Goal: Information Seeking & Learning: Learn about a topic

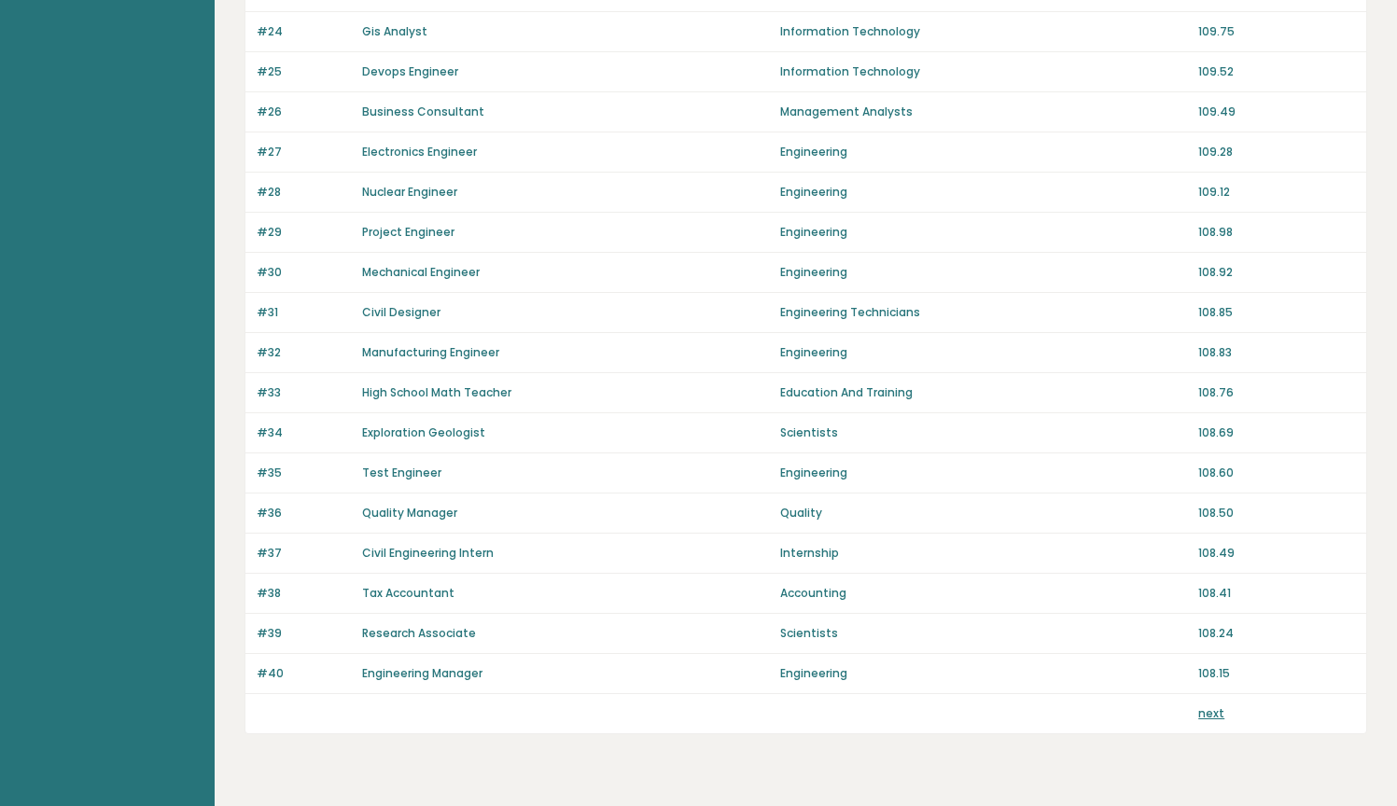
scroll to position [1169, 0]
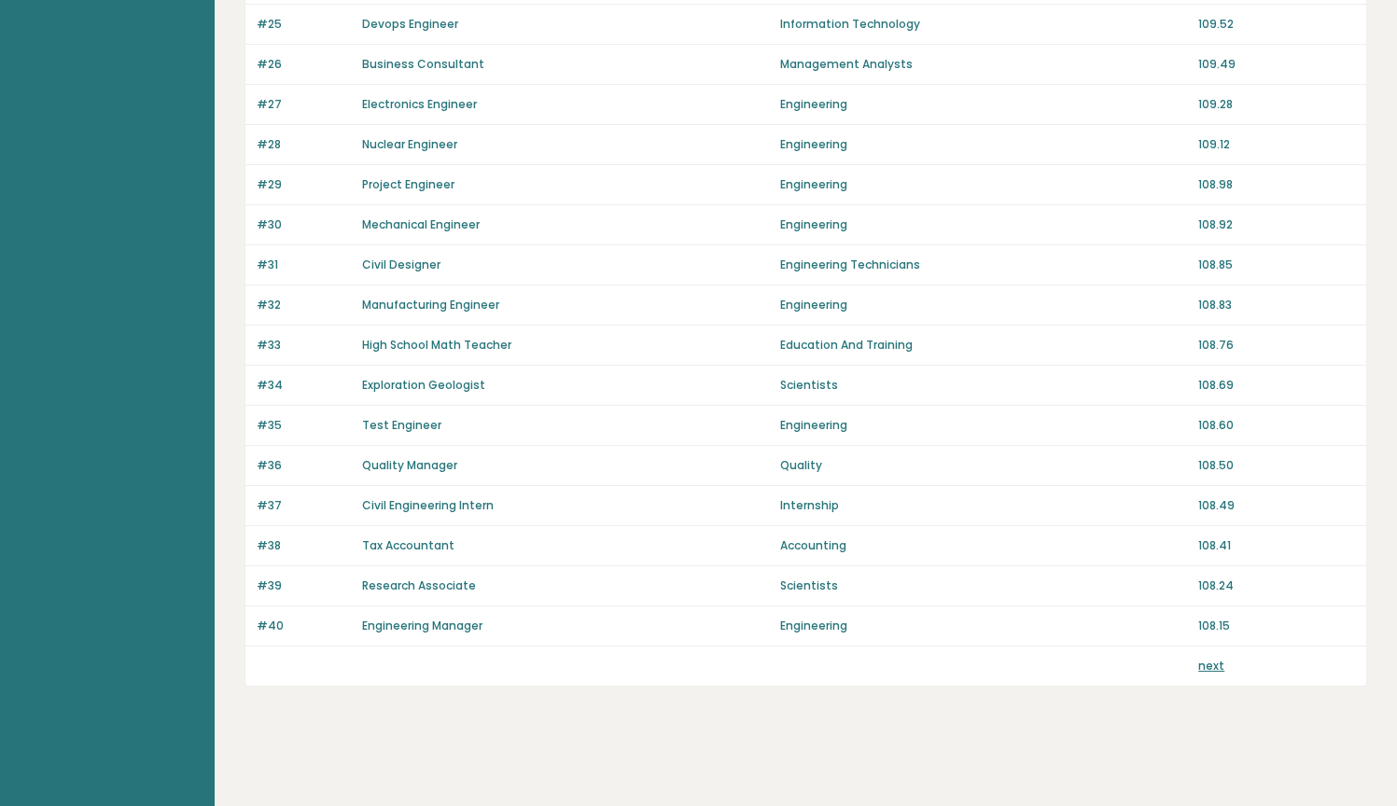
click at [1215, 667] on link "next" at bounding box center [1211, 666] width 26 height 16
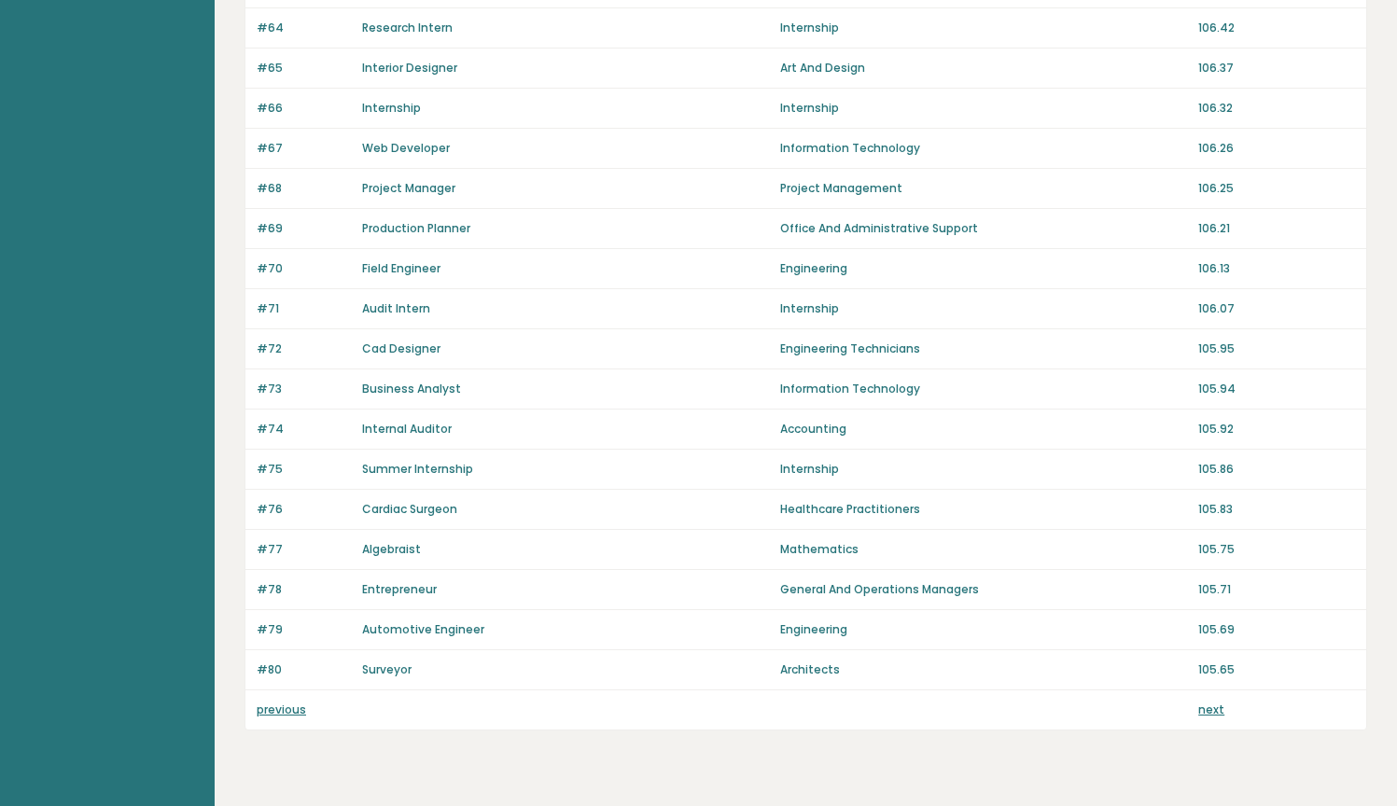
scroll to position [1169, 0]
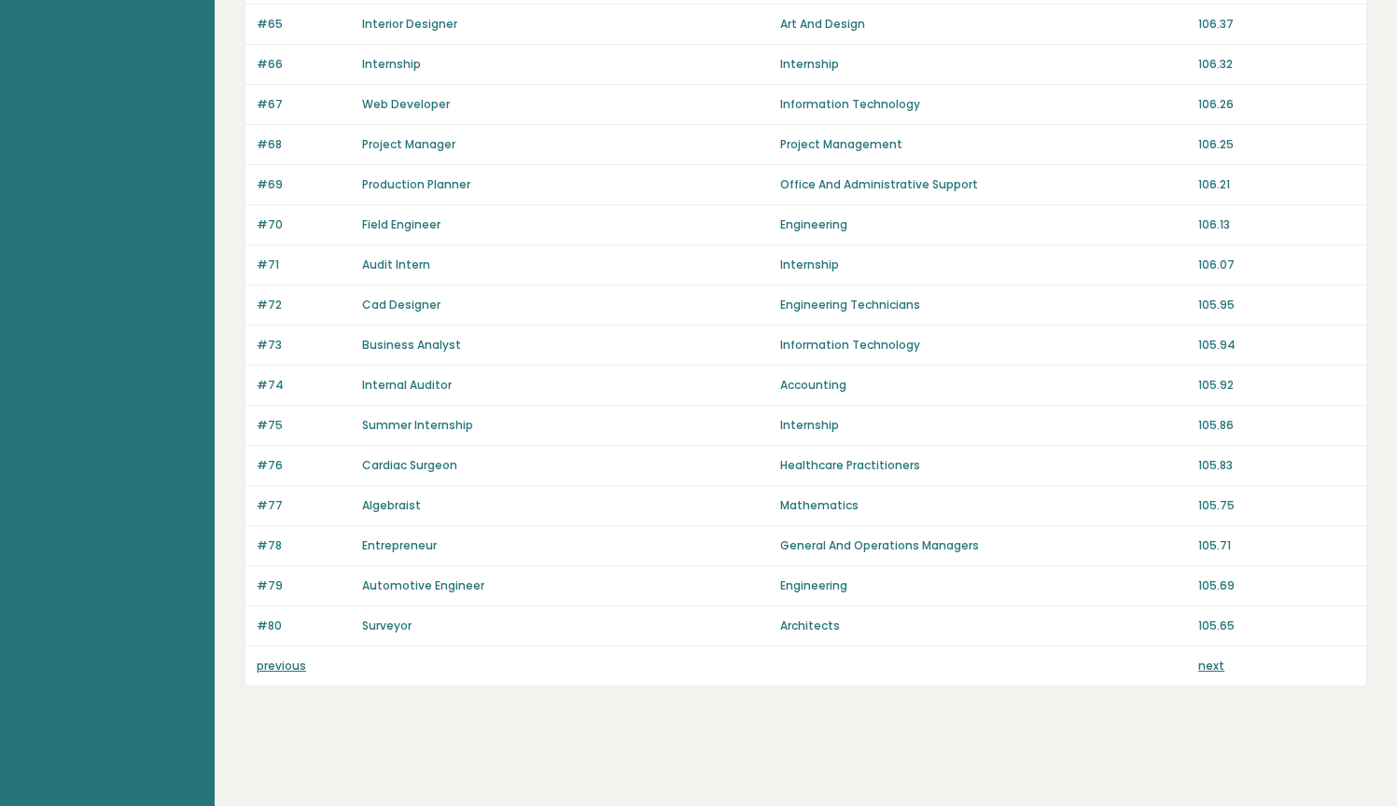
click at [1214, 665] on link "next" at bounding box center [1211, 666] width 26 height 16
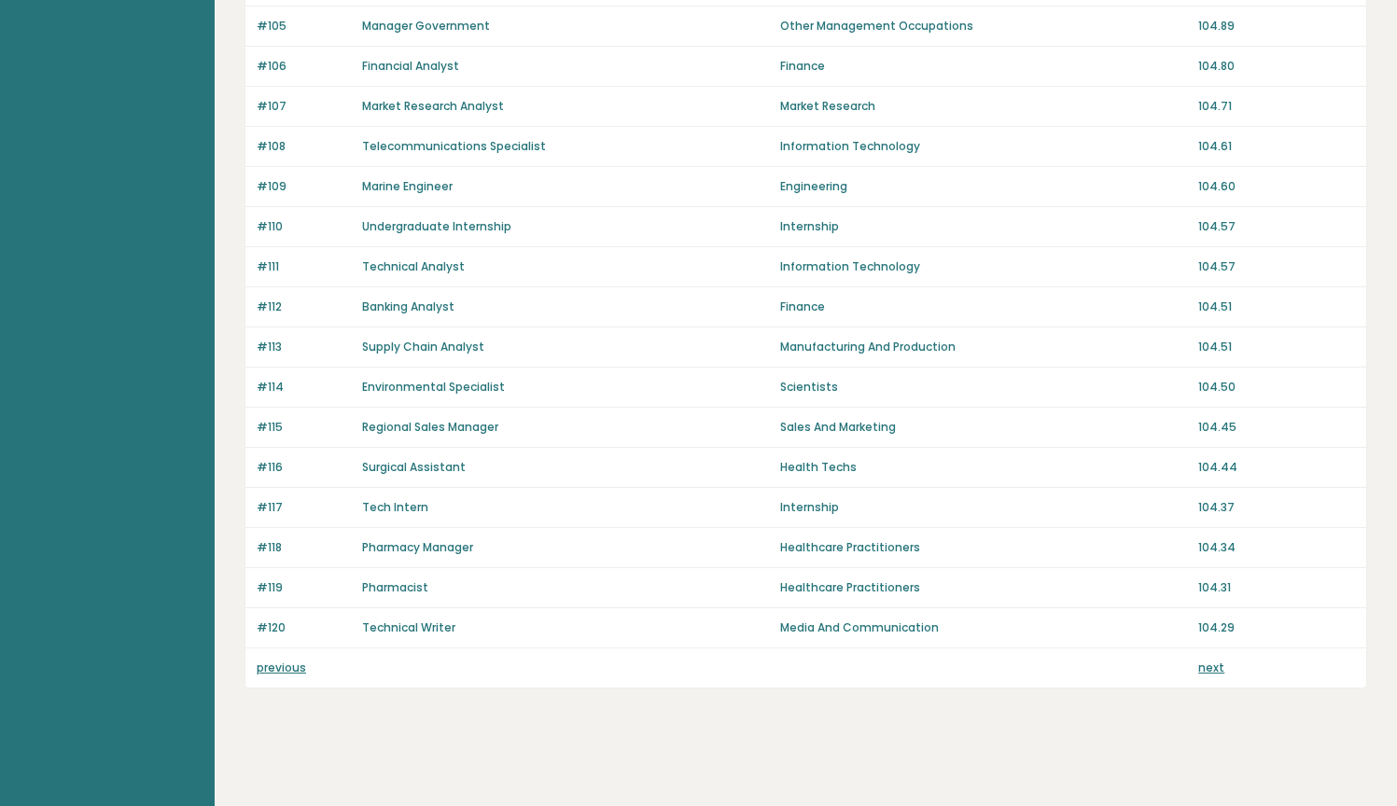
scroll to position [1169, 0]
click at [1205, 663] on link "next" at bounding box center [1211, 666] width 26 height 16
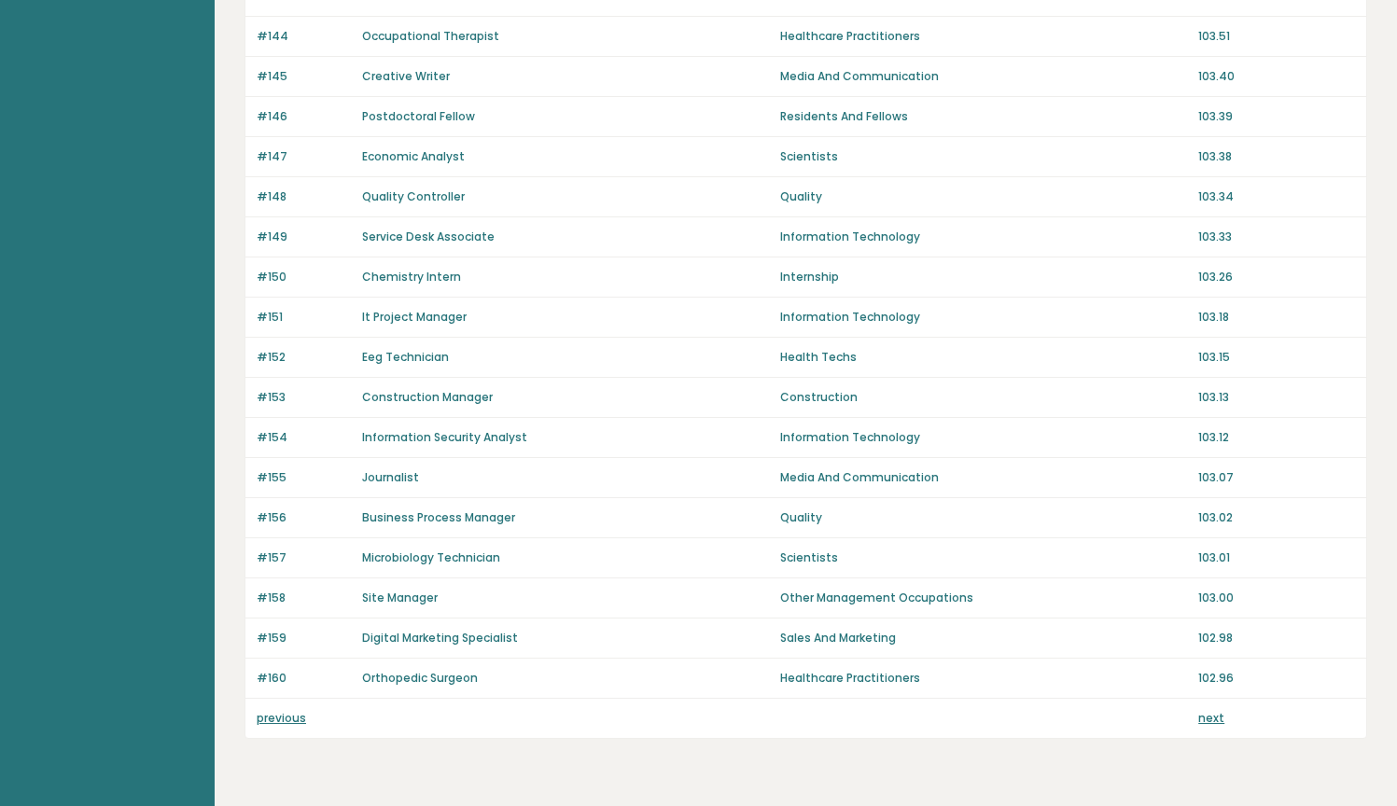
scroll to position [1169, 0]
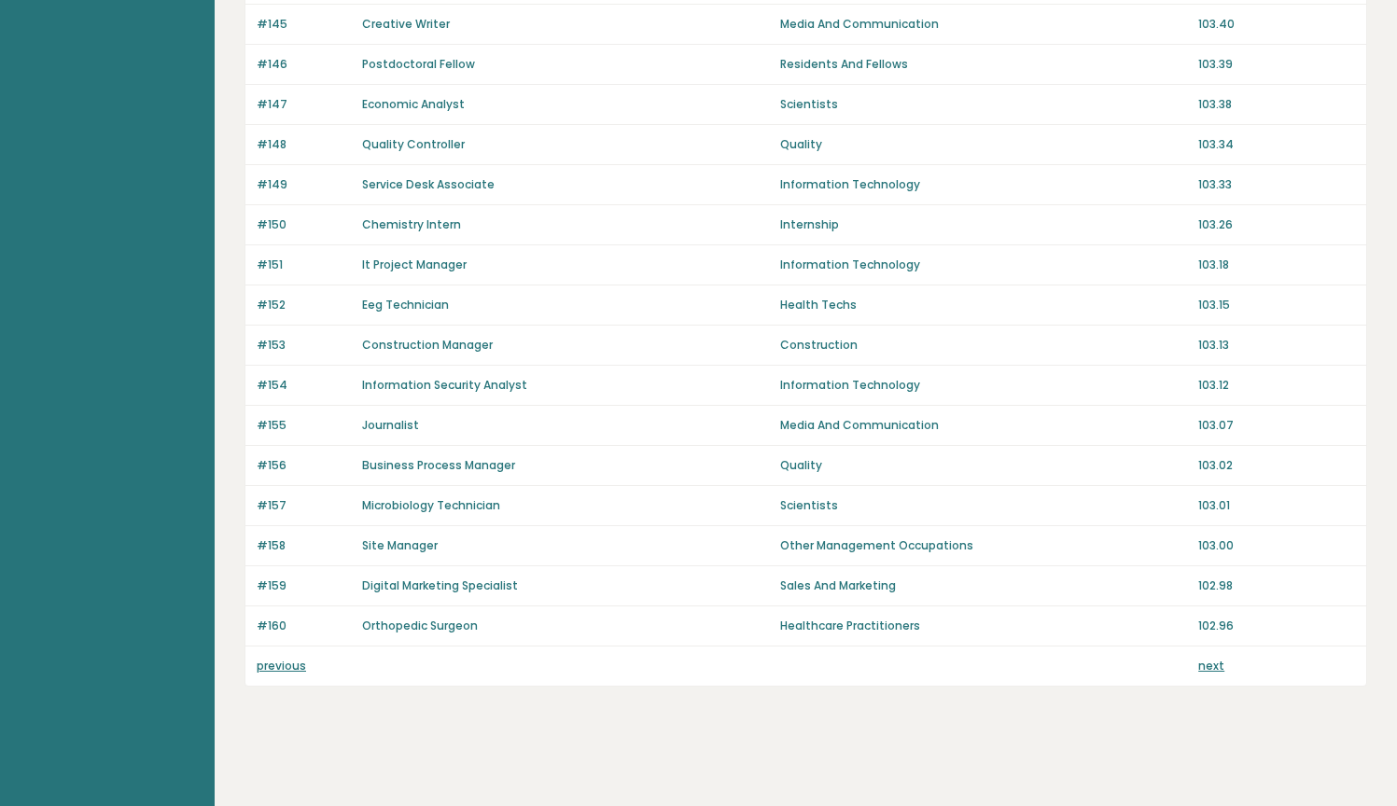
click at [1212, 662] on link "next" at bounding box center [1211, 666] width 26 height 16
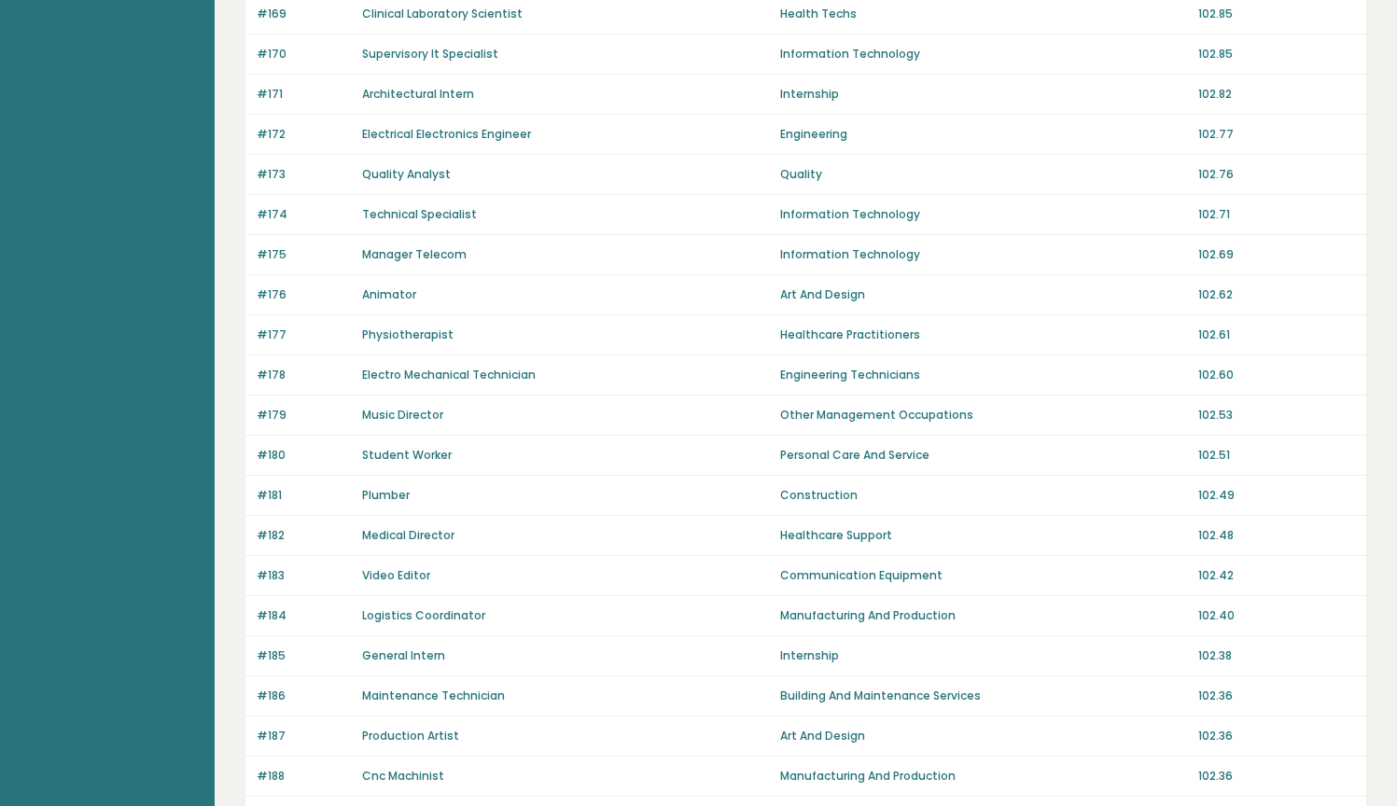
scroll to position [528, 0]
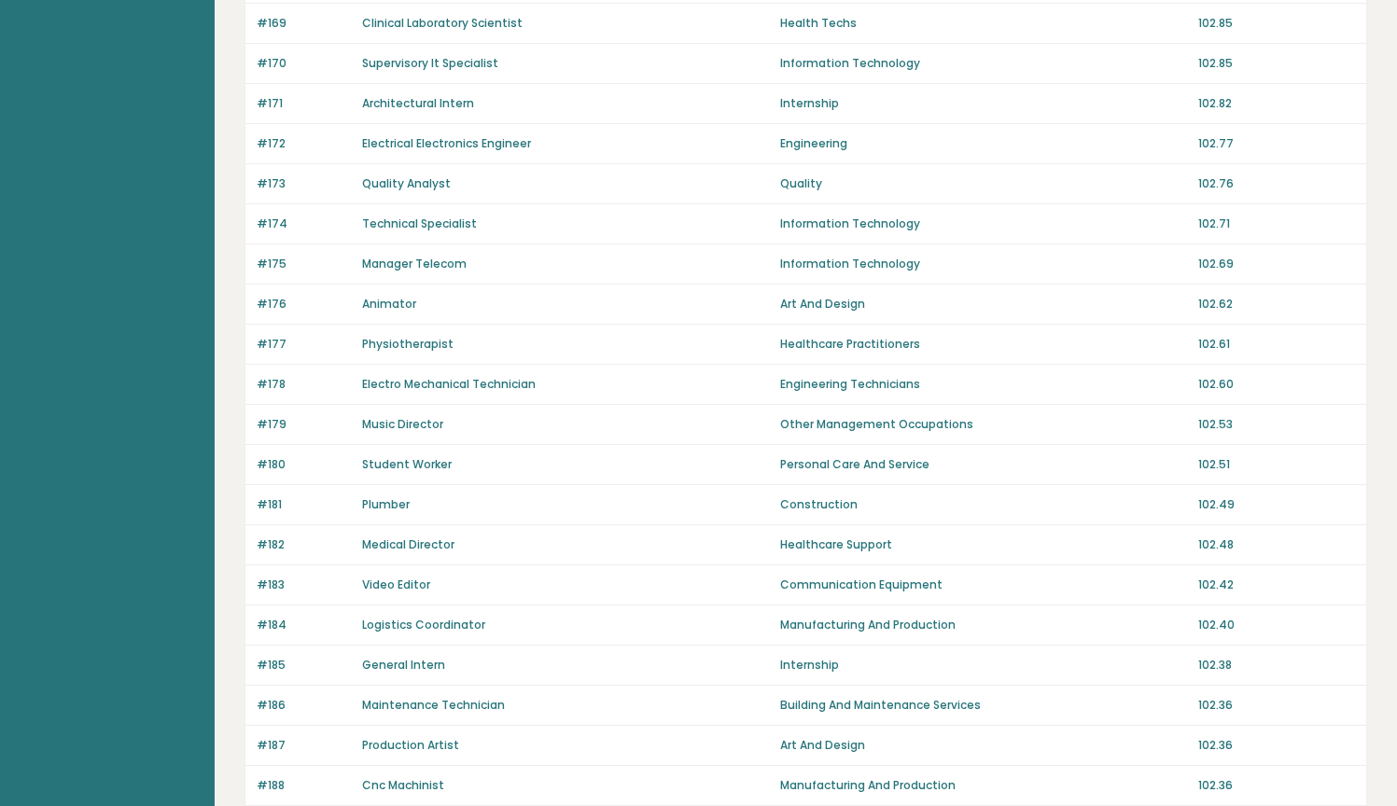
click at [832, 507] on p "Construction" at bounding box center [983, 504] width 407 height 17
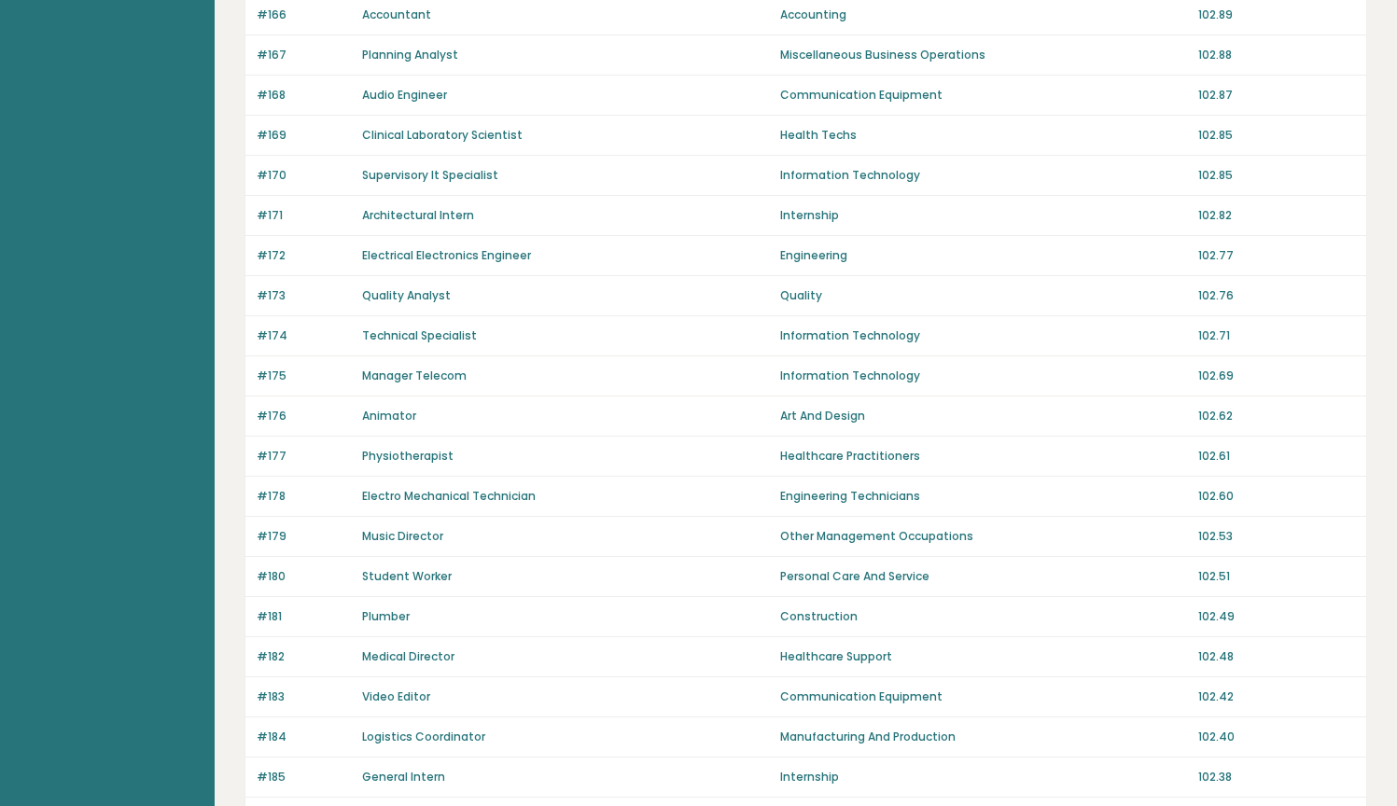
scroll to position [0, 0]
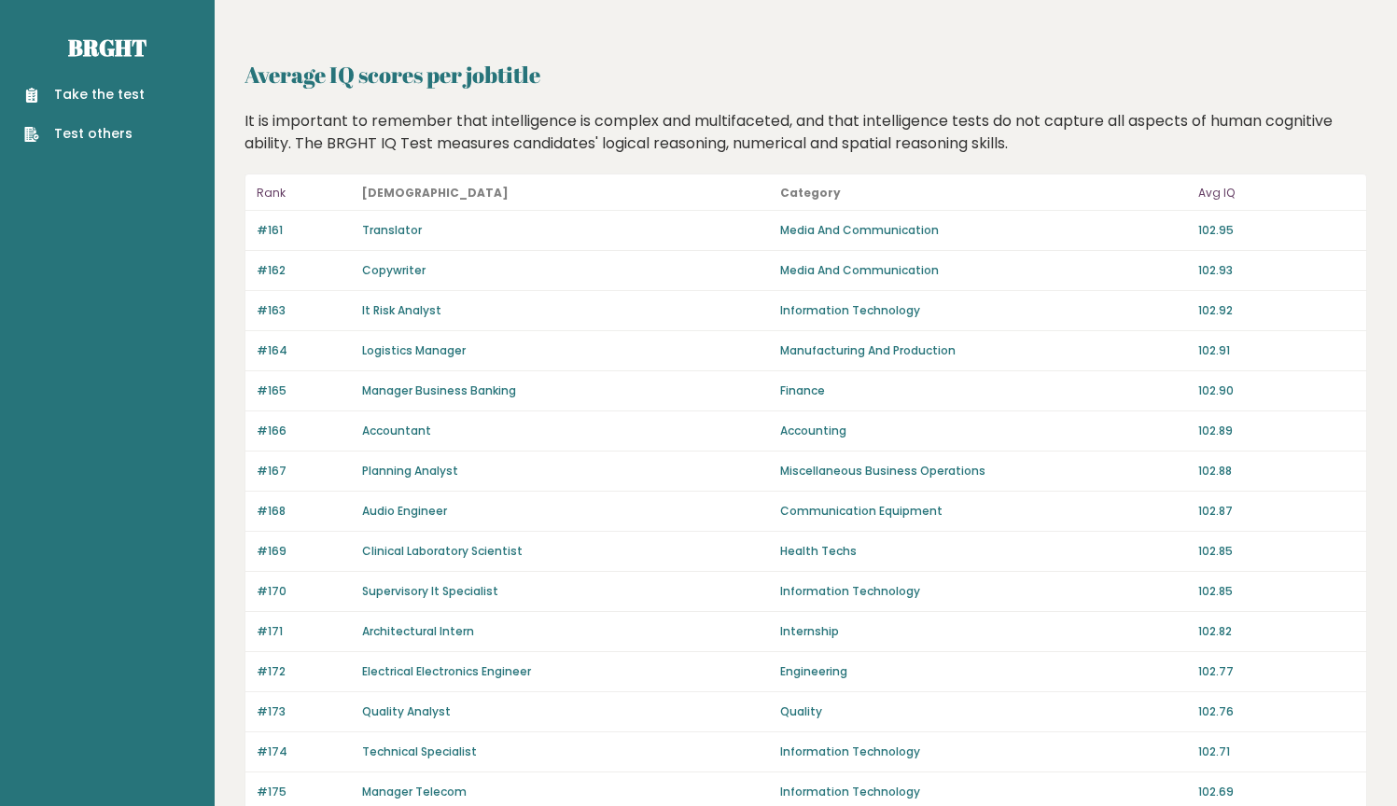
click at [816, 194] on b "Category" at bounding box center [810, 193] width 61 height 16
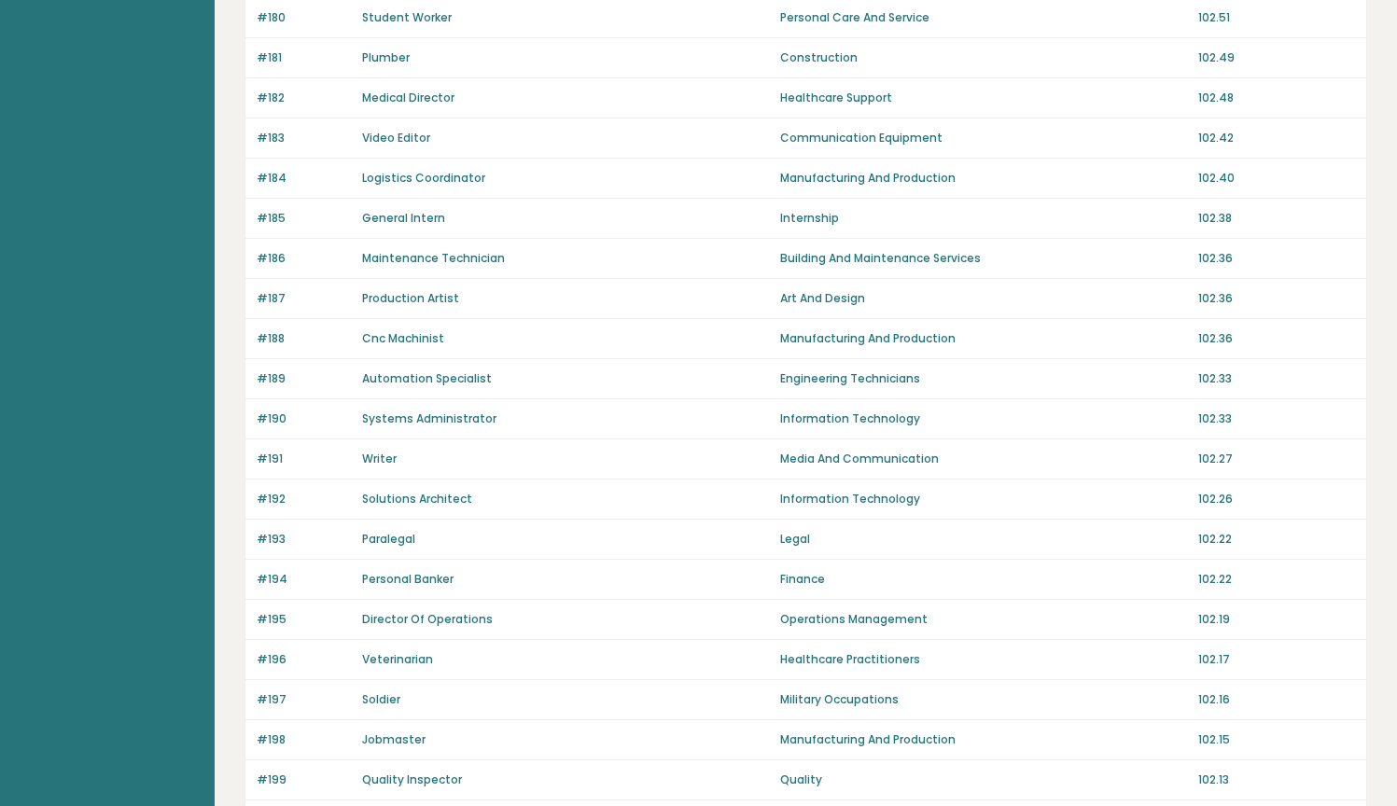
scroll to position [1169, 0]
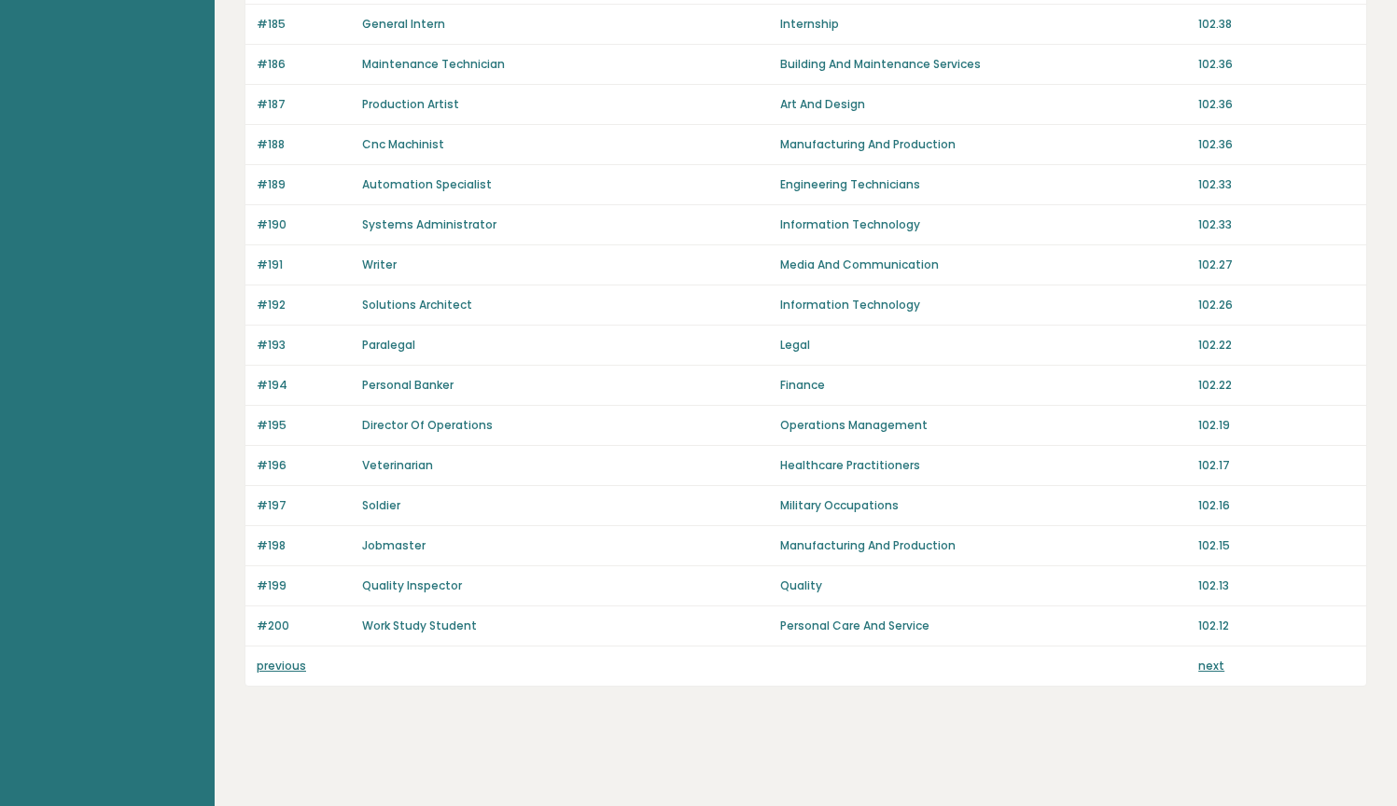
click at [1210, 658] on link "next" at bounding box center [1211, 666] width 26 height 16
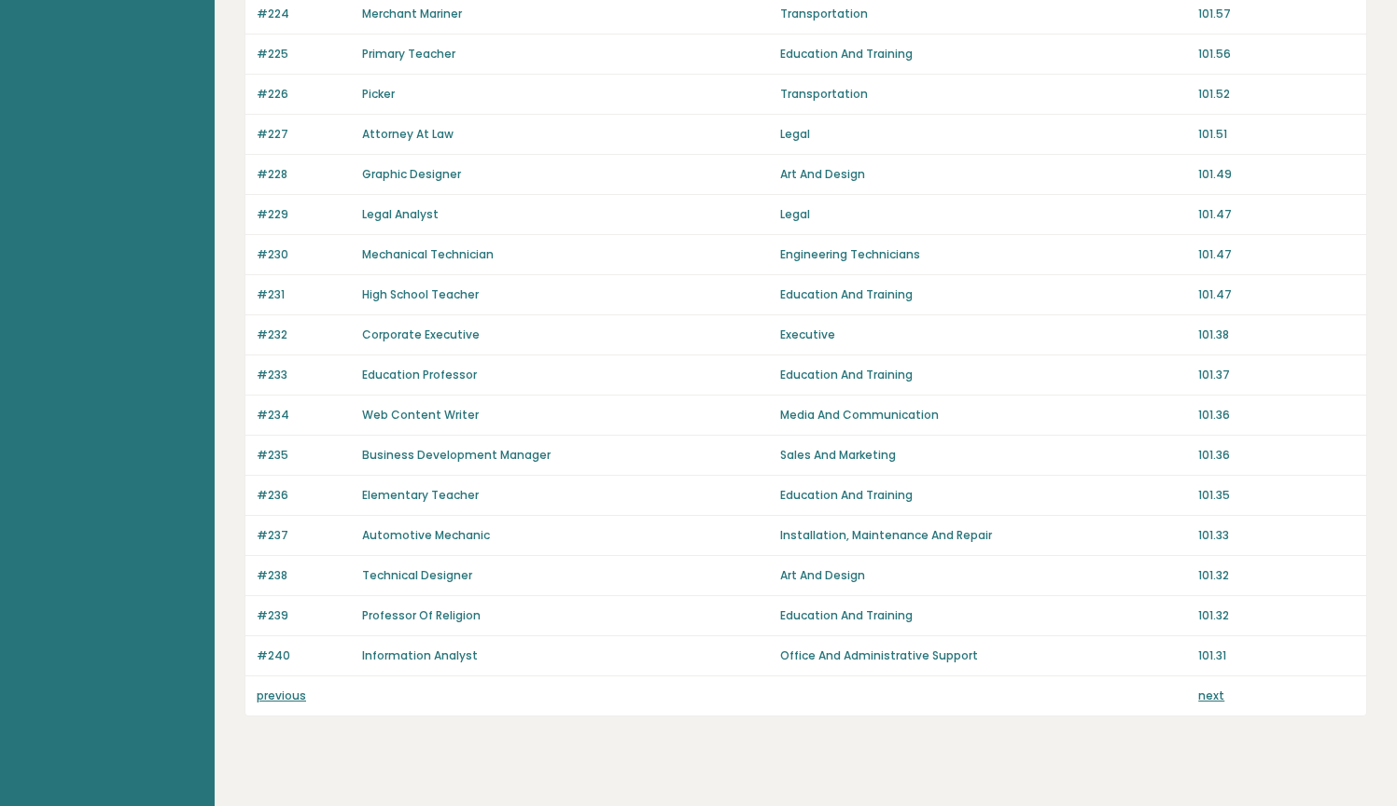
scroll to position [1169, 0]
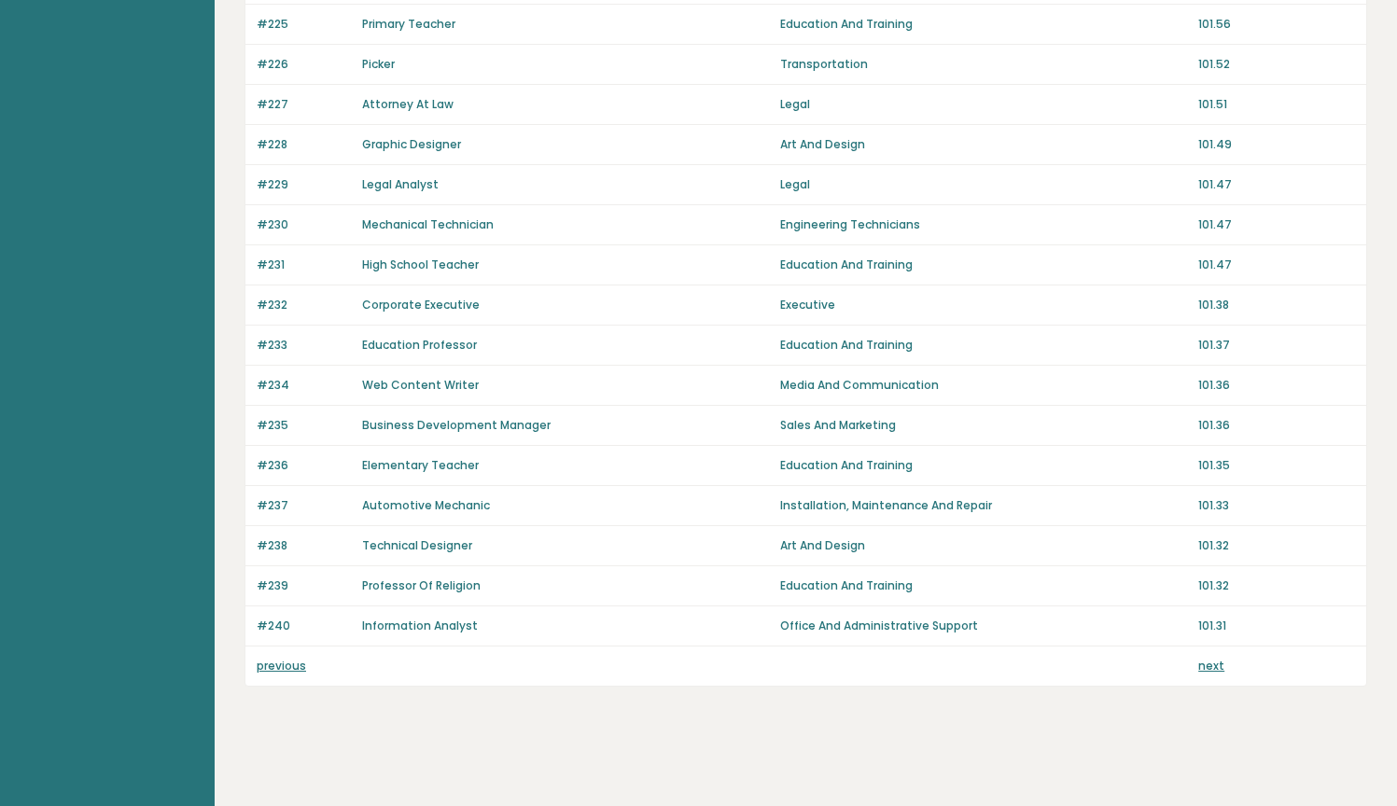
click at [1208, 663] on link "next" at bounding box center [1211, 666] width 26 height 16
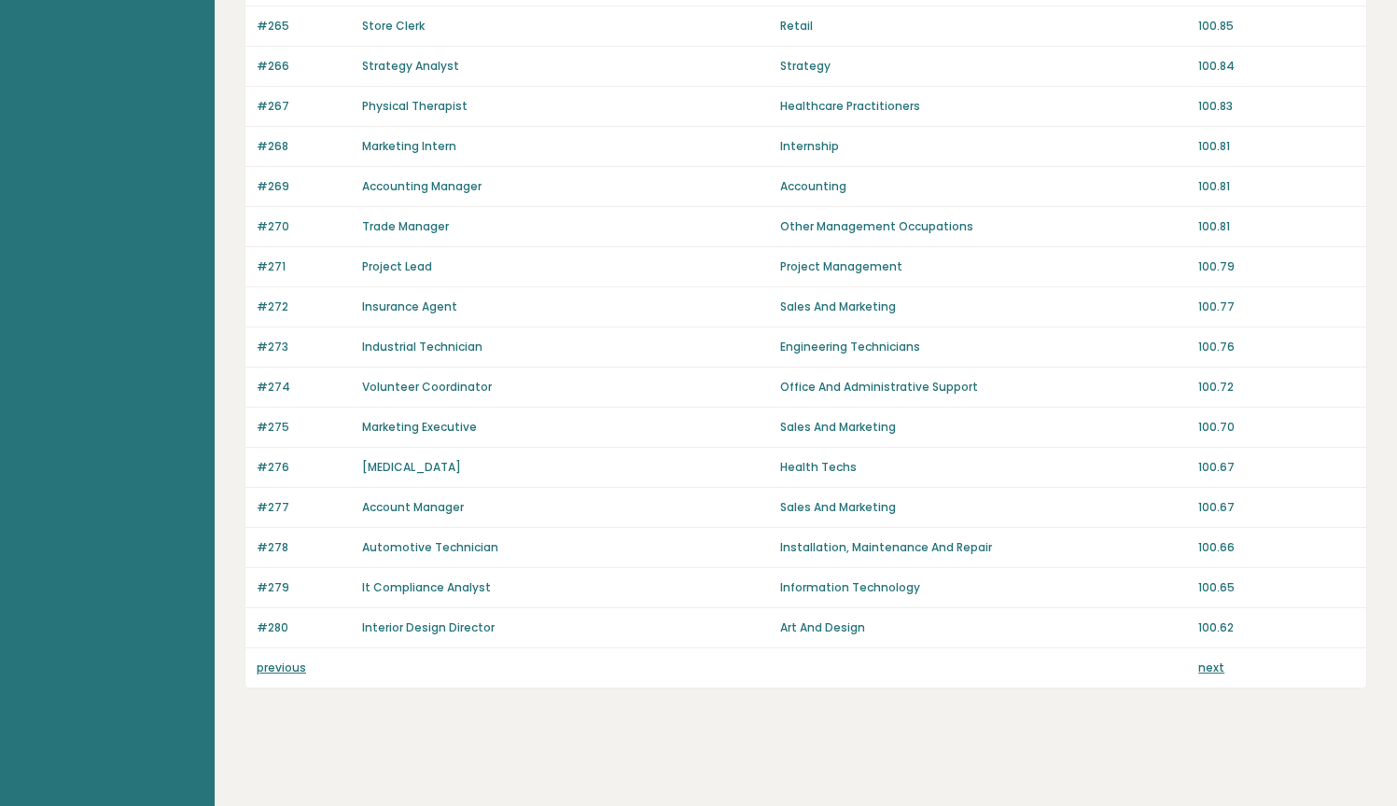
scroll to position [1169, 0]
click at [1207, 663] on link "next" at bounding box center [1211, 666] width 26 height 16
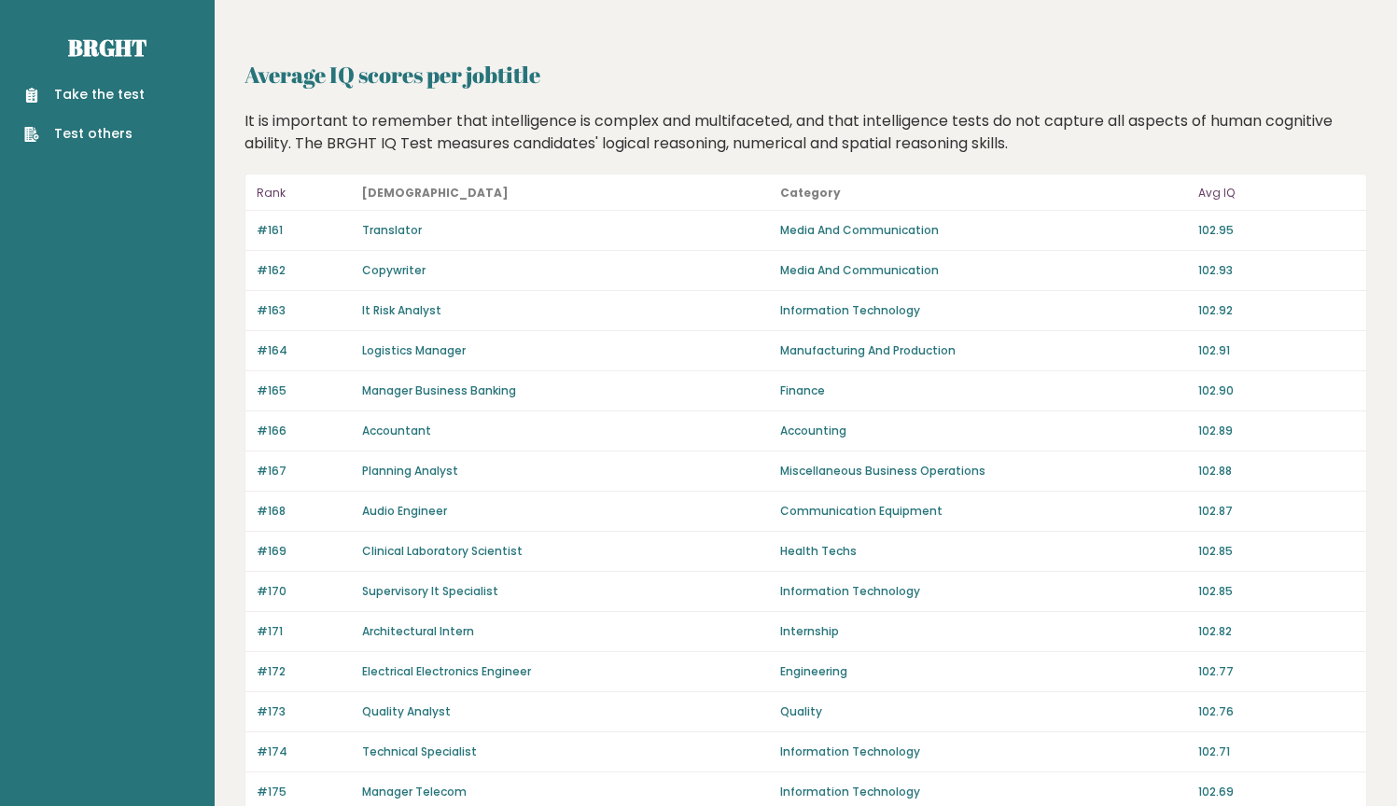
scroll to position [1169, 0]
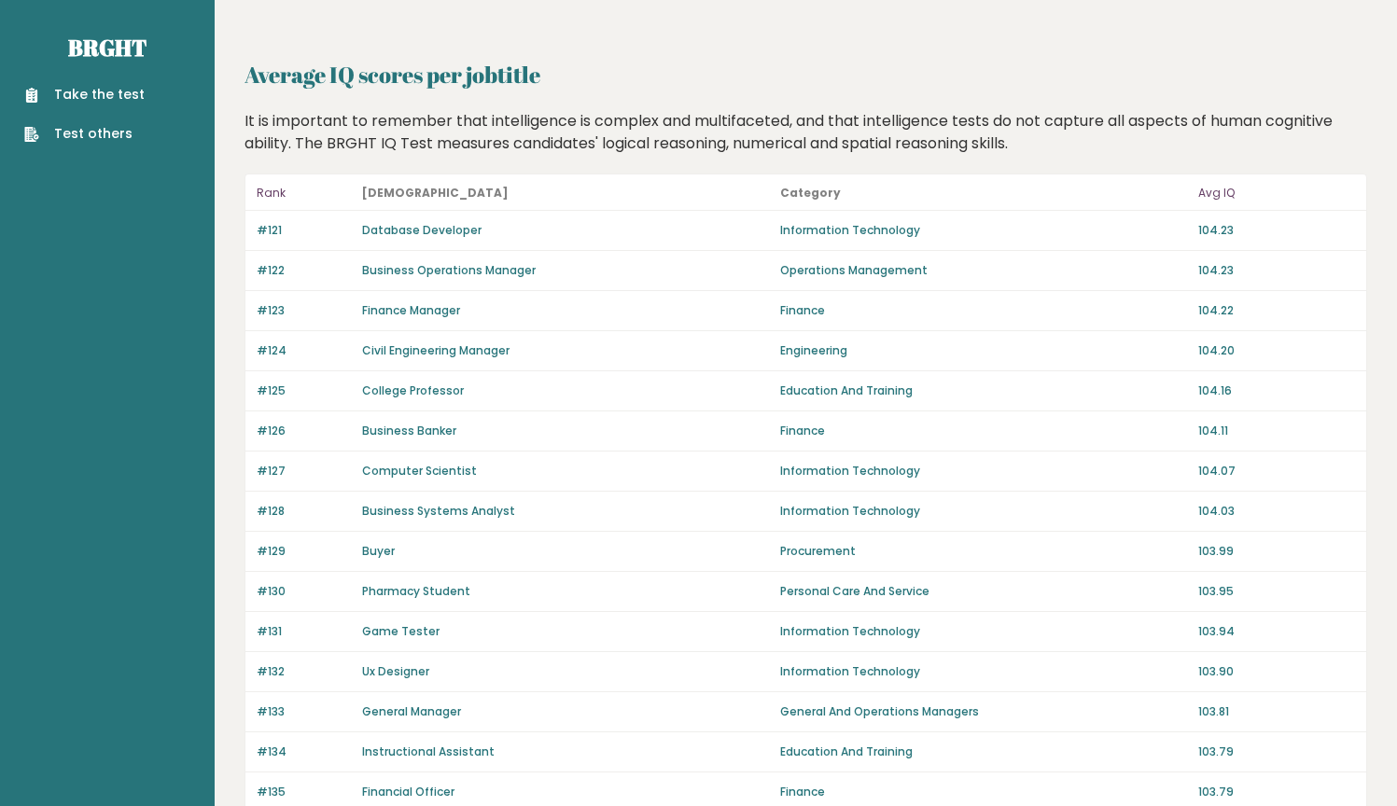
scroll to position [1169, 0]
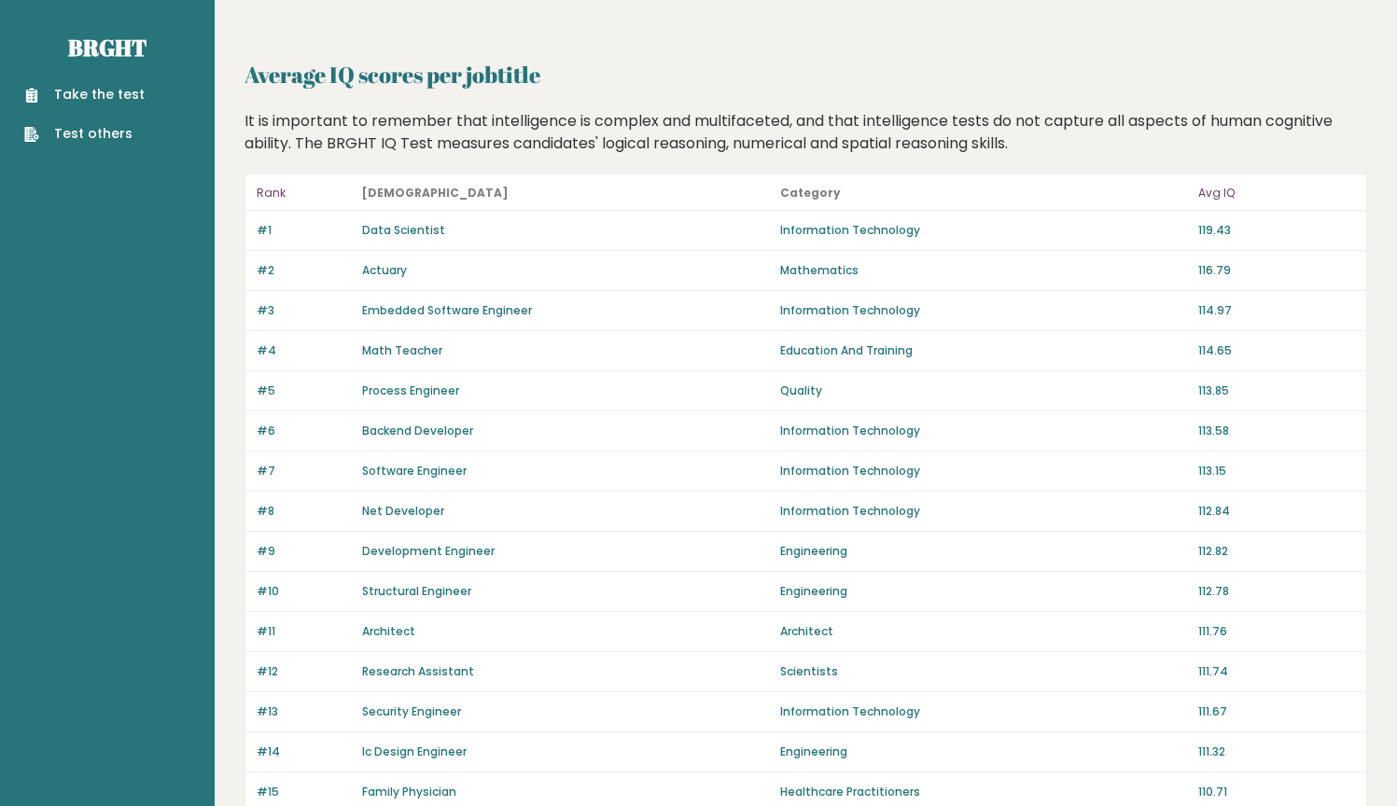
scroll to position [1169, 0]
